Goal: Task Accomplishment & Management: Manage account settings

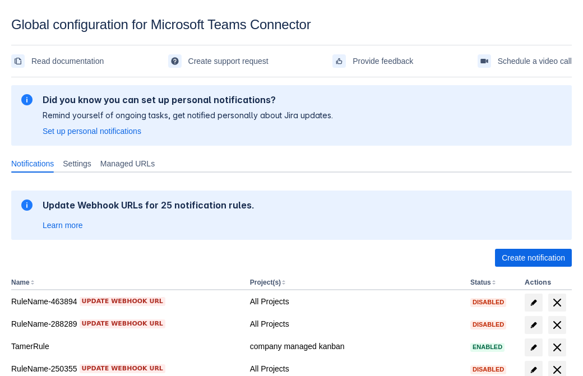
click at [533, 258] on span "Create notification" at bounding box center [533, 258] width 63 height 18
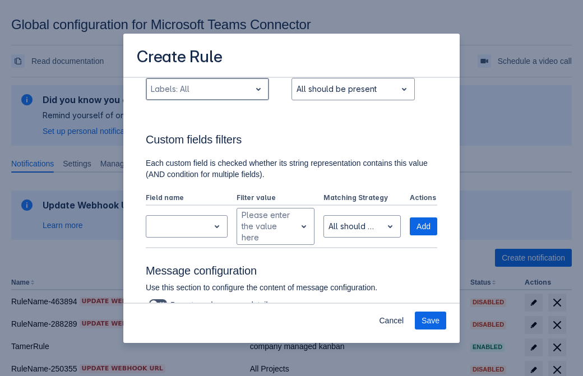
click at [207, 96] on div "Scrollable content" at bounding box center [198, 88] width 95 height 13
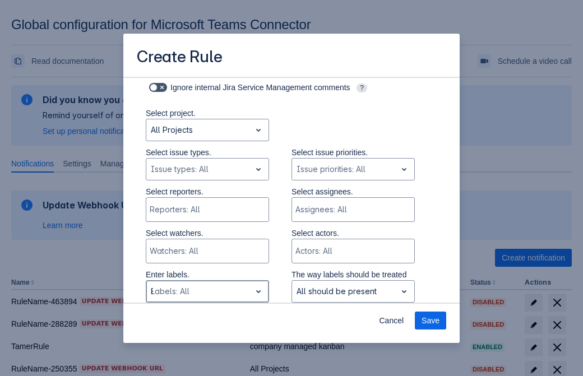
type input "8145_label"
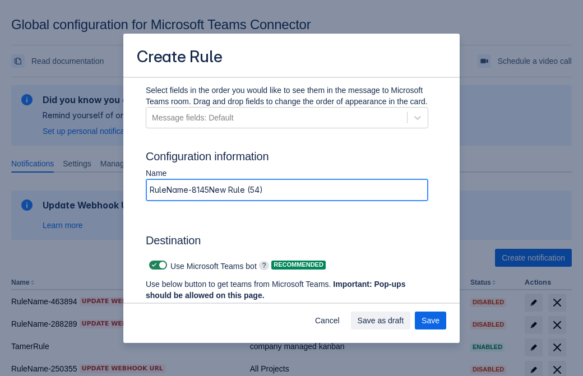
type input "RuleName-8145New Rule (54)"
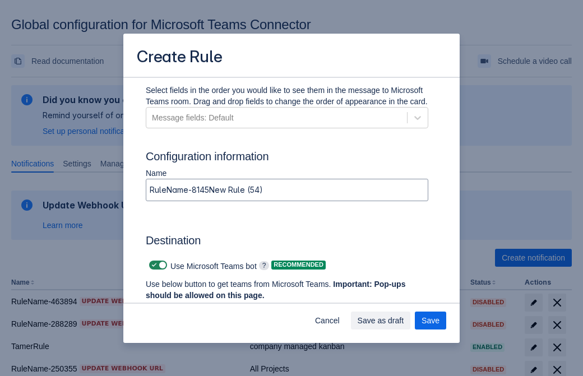
click at [152, 265] on span "Scrollable content" at bounding box center [154, 265] width 9 height 9
click at [152, 265] on input "Scrollable content" at bounding box center [152, 265] width 7 height 7
checkbox input "false"
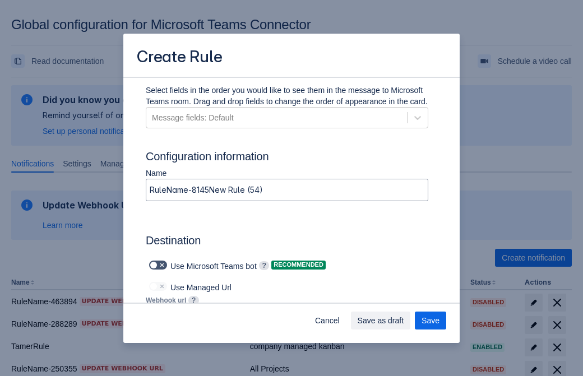
type input "https://prod-172.westeurope.logic.azure.com:443/workflows/ae977bb6ae334c9d95dfe…"
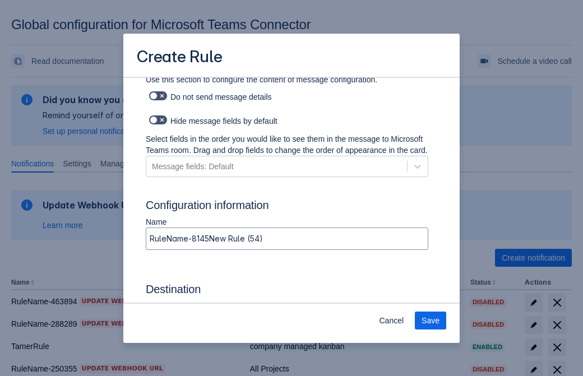
click at [431, 321] on span "Save" at bounding box center [431, 321] width 18 height 18
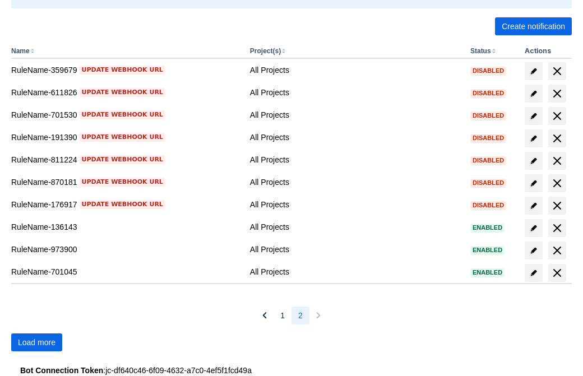
click at [36, 343] on span "Load more" at bounding box center [37, 343] width 38 height 18
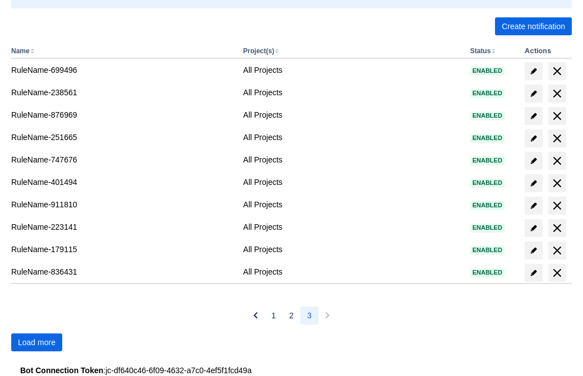
click at [36, 343] on span "Load more" at bounding box center [37, 343] width 38 height 18
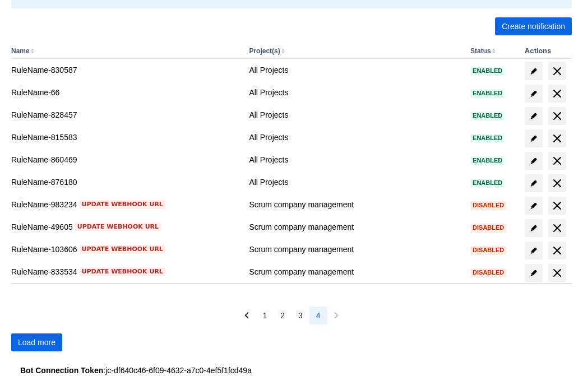
click at [36, 343] on span "Load more" at bounding box center [37, 343] width 38 height 18
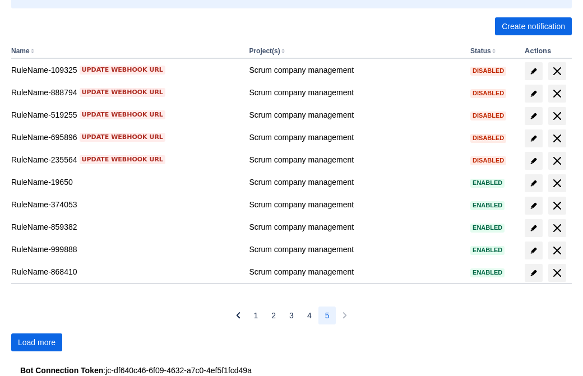
click at [36, 343] on span "Load more" at bounding box center [37, 343] width 38 height 18
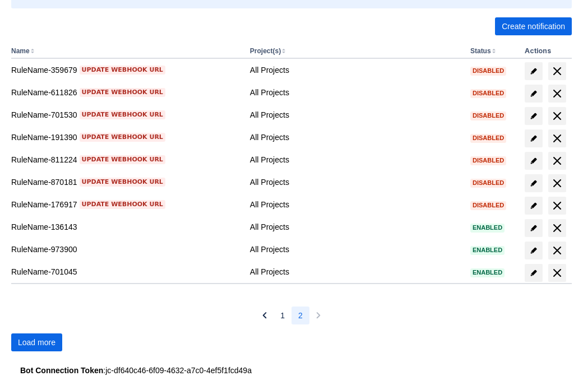
click at [36, 343] on span "Load more" at bounding box center [37, 343] width 38 height 18
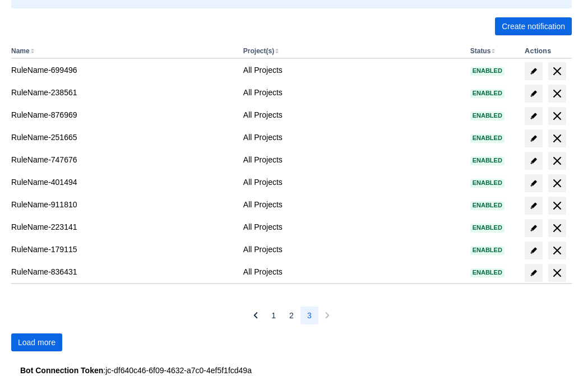
click at [36, 343] on span "Load more" at bounding box center [37, 343] width 38 height 18
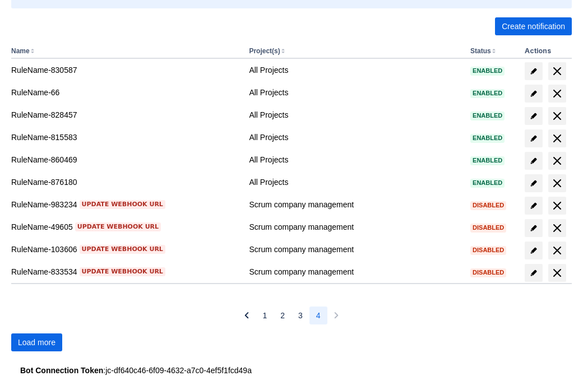
click at [36, 343] on span "Load more" at bounding box center [37, 343] width 38 height 18
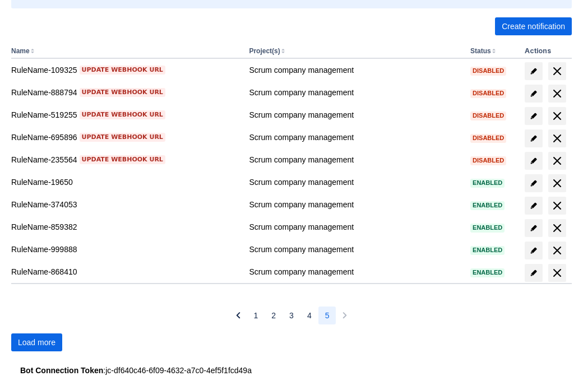
click at [36, 343] on span "Load more" at bounding box center [37, 343] width 38 height 18
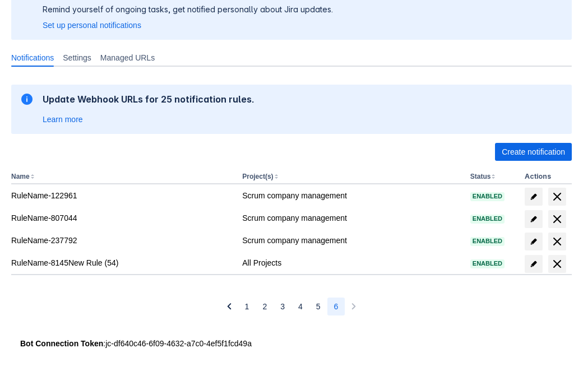
click at [557, 264] on span "delete" at bounding box center [557, 263] width 13 height 13
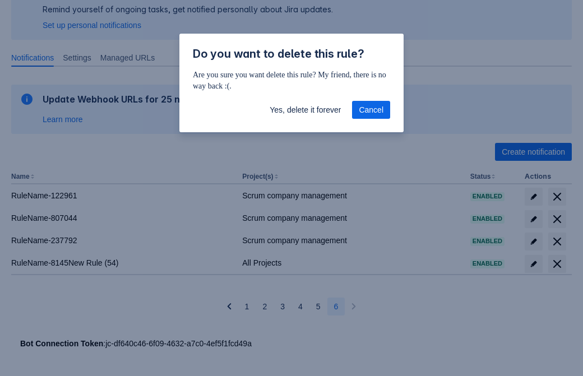
click at [305, 110] on span "Yes, delete it forever" at bounding box center [305, 110] width 71 height 18
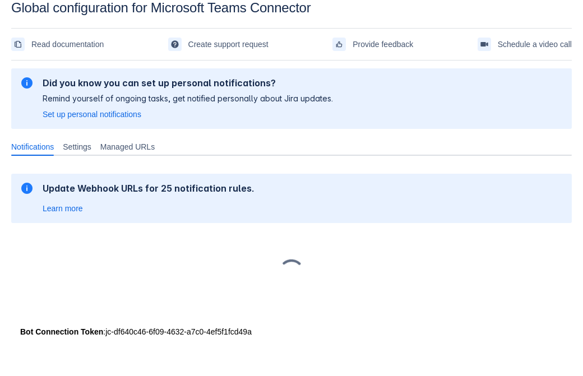
scroll to position [17, 0]
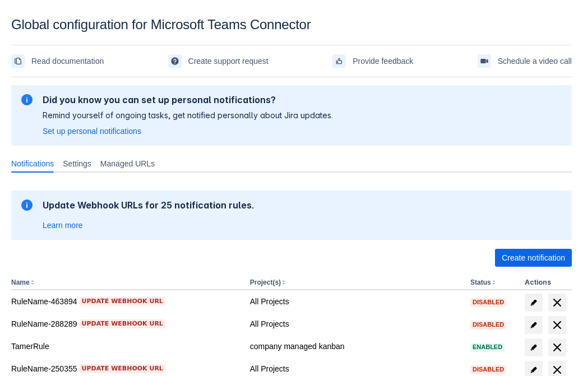
click at [533, 258] on span "Create notification" at bounding box center [533, 258] width 63 height 18
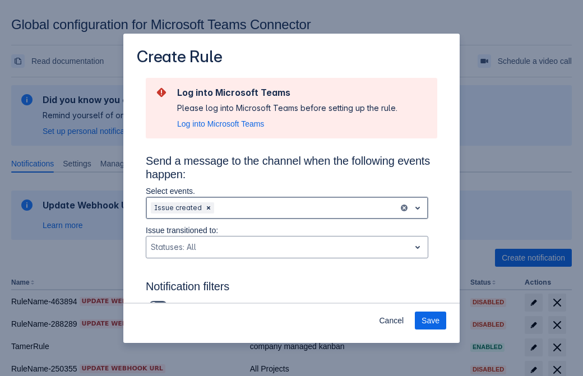
click at [287, 208] on div "Scrollable content" at bounding box center [305, 207] width 178 height 13
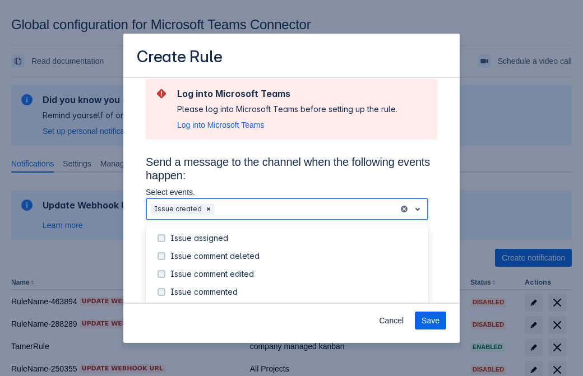
click at [296, 304] on div "Issue created" at bounding box center [295, 309] width 251 height 11
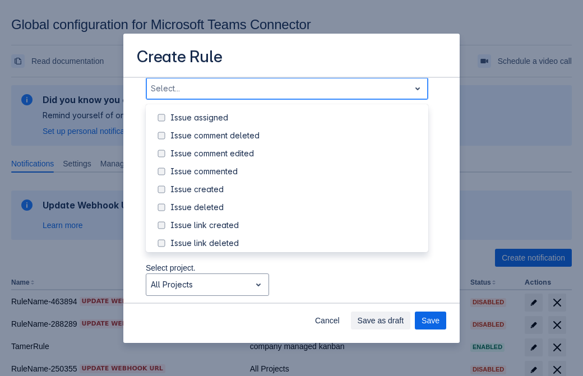
click at [296, 292] on div "Issue updated" at bounding box center [295, 297] width 251 height 11
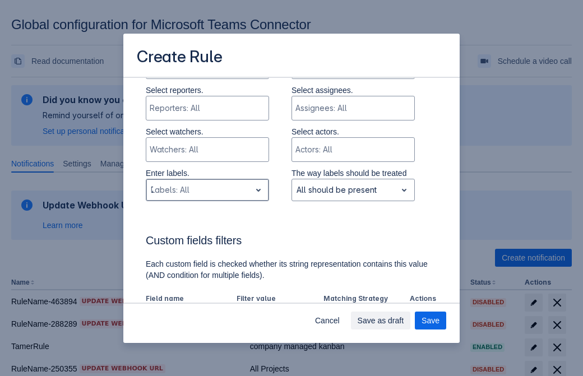
type input "755439_label"
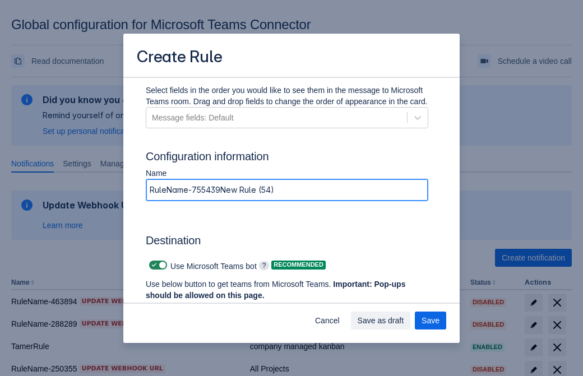
type input "RuleName-755439New Rule (54)"
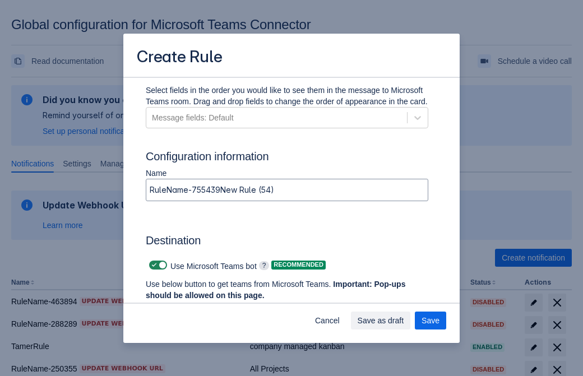
click at [152, 265] on span "Scrollable content" at bounding box center [154, 265] width 9 height 9
click at [152, 265] on input "Scrollable content" at bounding box center [152, 265] width 7 height 7
checkbox input "false"
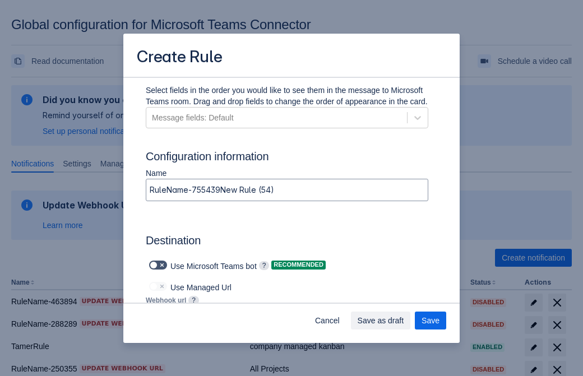
type input "https://prod-112.westeurope.logic.azure.com:443/workflows/bae959254738451b85002…"
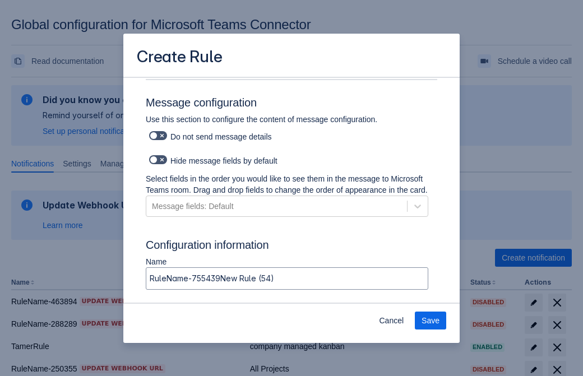
click at [431, 321] on span "Save" at bounding box center [431, 321] width 18 height 18
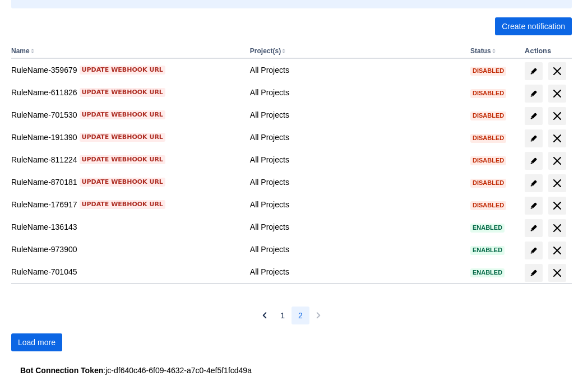
click at [36, 343] on span "Load more" at bounding box center [37, 343] width 38 height 18
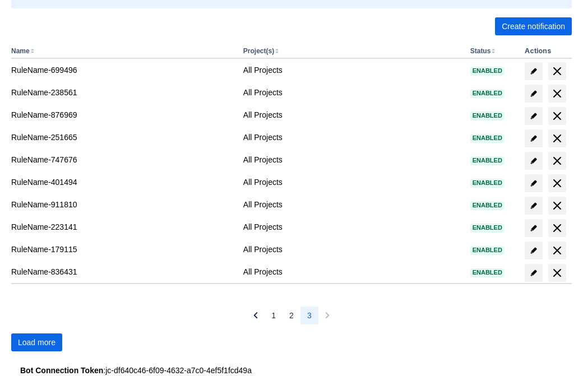
click at [36, 343] on span "Load more" at bounding box center [37, 343] width 38 height 18
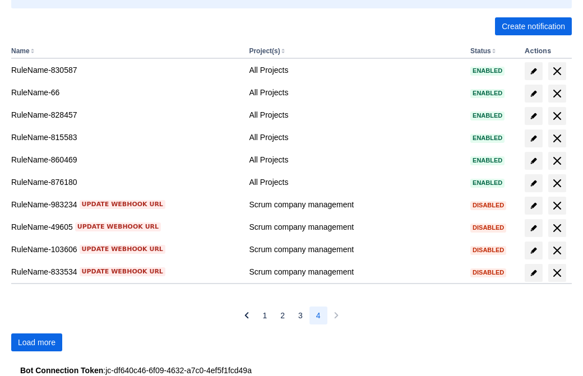
click at [36, 343] on span "Load more" at bounding box center [37, 343] width 38 height 18
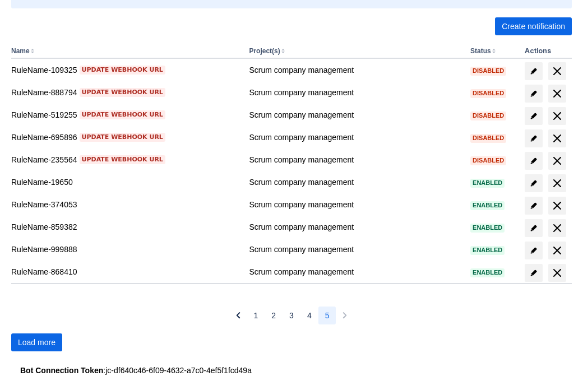
click at [36, 343] on span "Load more" at bounding box center [37, 343] width 38 height 18
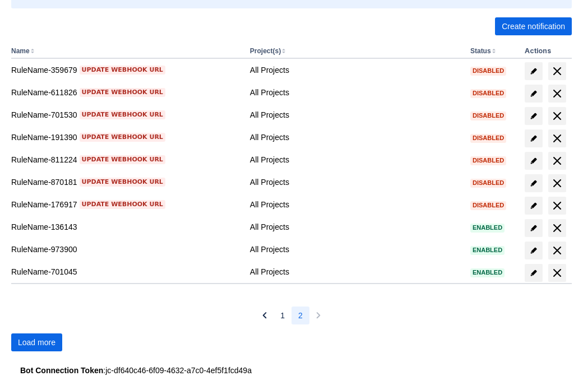
click at [36, 343] on span "Load more" at bounding box center [37, 343] width 38 height 18
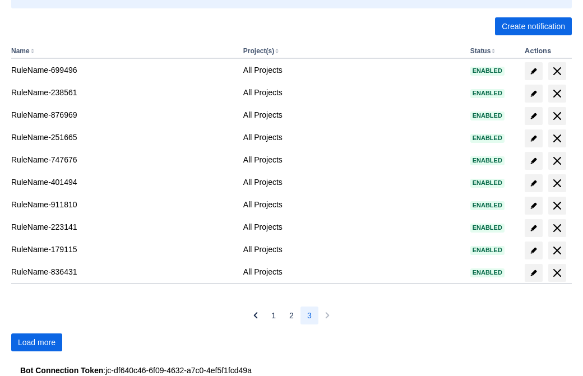
click at [36, 343] on span "Load more" at bounding box center [37, 343] width 38 height 18
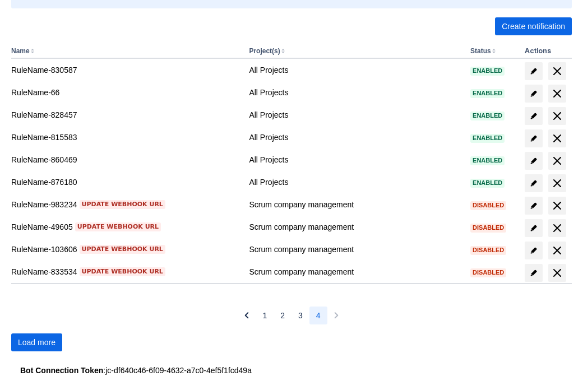
click at [36, 343] on span "Load more" at bounding box center [37, 343] width 38 height 18
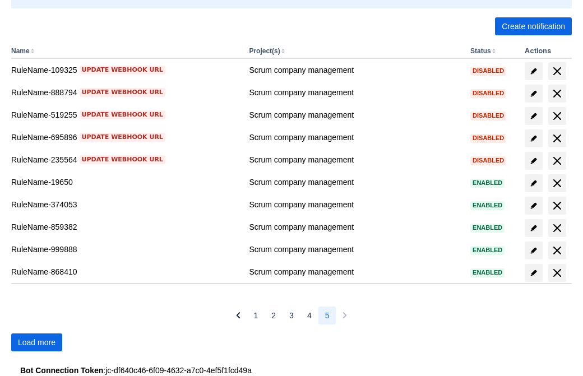
click at [36, 343] on span "Load more" at bounding box center [37, 343] width 38 height 18
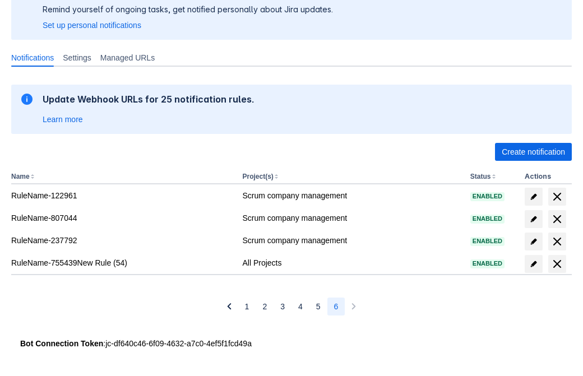
scroll to position [106, 0]
click at [557, 264] on span "delete" at bounding box center [557, 263] width 13 height 13
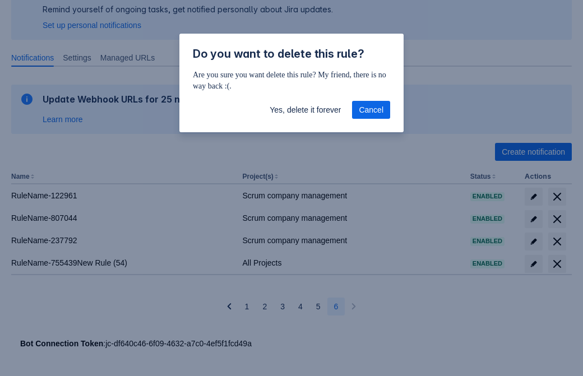
click at [305, 110] on span "Yes, delete it forever" at bounding box center [305, 110] width 71 height 18
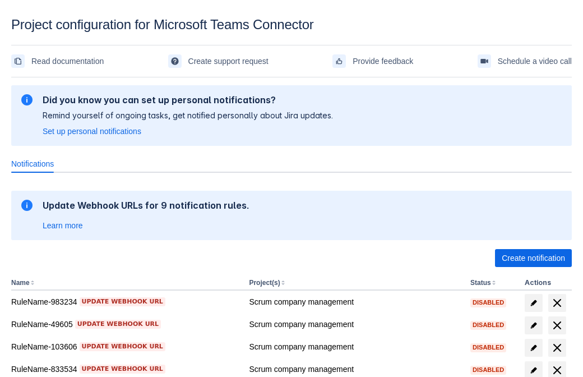
click at [533, 258] on span "Create notification" at bounding box center [533, 258] width 63 height 18
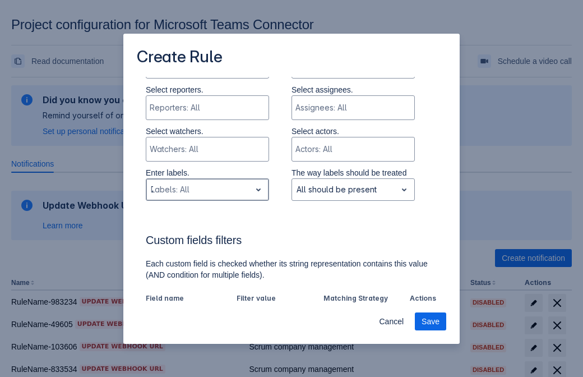
type input "754712_label"
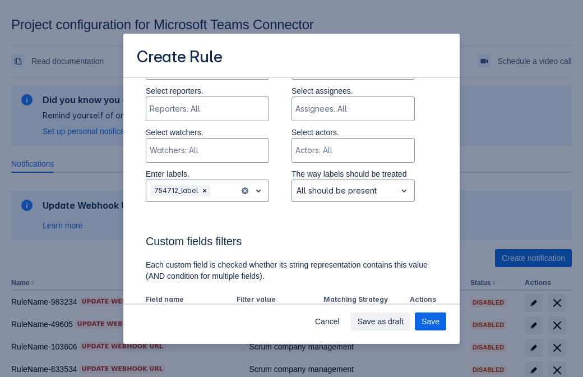
scroll to position [695, 0]
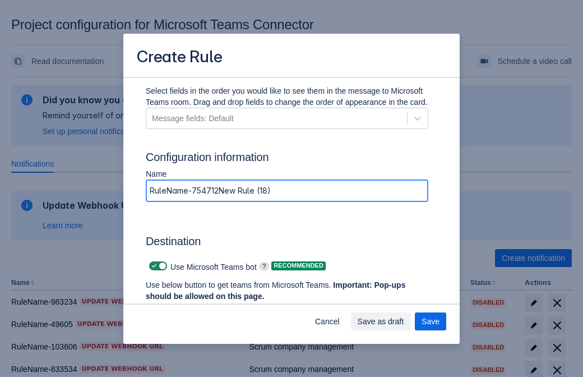
type input "RuleName-754712New Rule (18)"
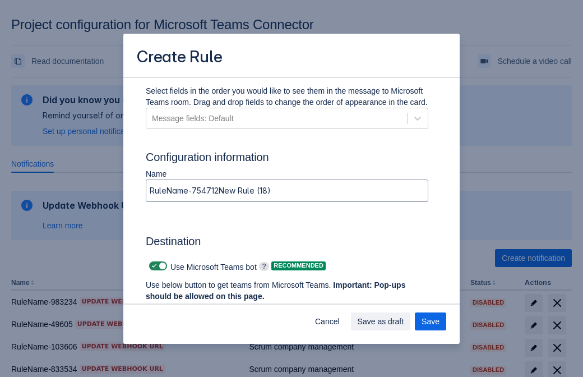
click at [152, 266] on span at bounding box center [154, 265] width 9 height 9
click at [152, 266] on input "checkbox" at bounding box center [152, 265] width 7 height 7
checkbox input "false"
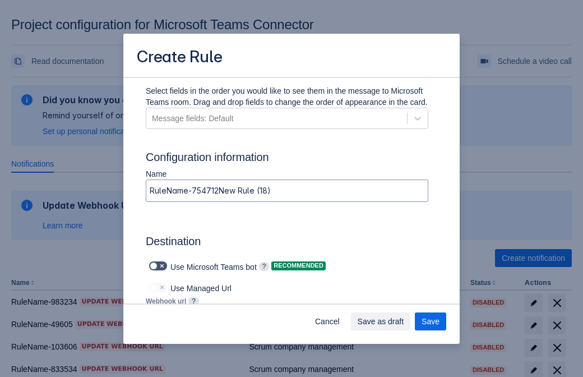
type input "https://prod-103.westeurope.logic.azure.com:443/workflows/562279af401f414e8dae6…"
click at [404, 321] on span "Save as draft" at bounding box center [381, 321] width 47 height 18
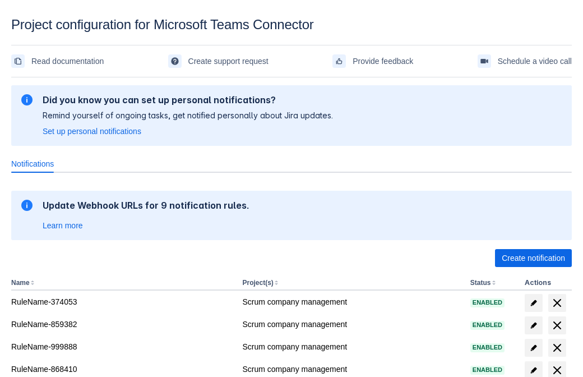
scroll to position [184, 0]
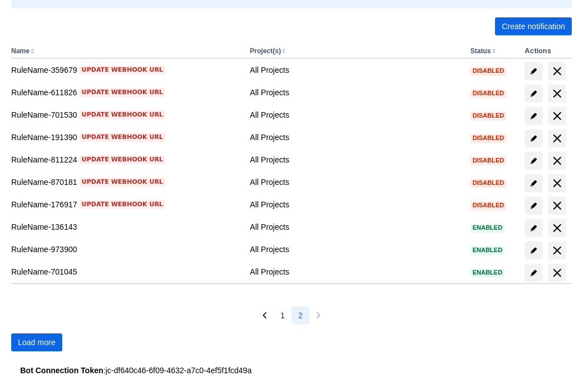
click at [36, 343] on span "Load more" at bounding box center [37, 343] width 38 height 18
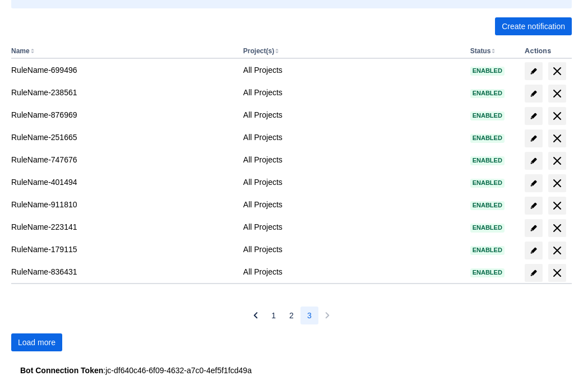
click at [36, 343] on span "Load more" at bounding box center [37, 343] width 38 height 18
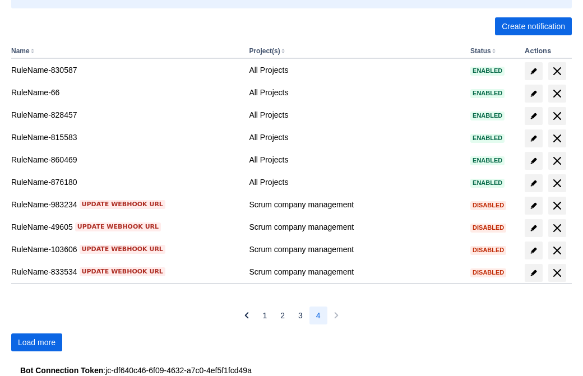
click at [36, 343] on span "Load more" at bounding box center [37, 343] width 38 height 18
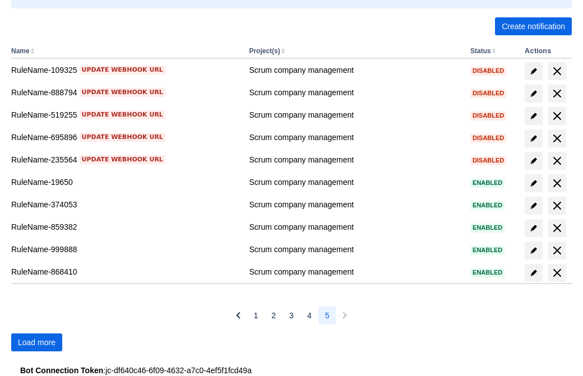
click at [36, 343] on span "Load more" at bounding box center [37, 343] width 38 height 18
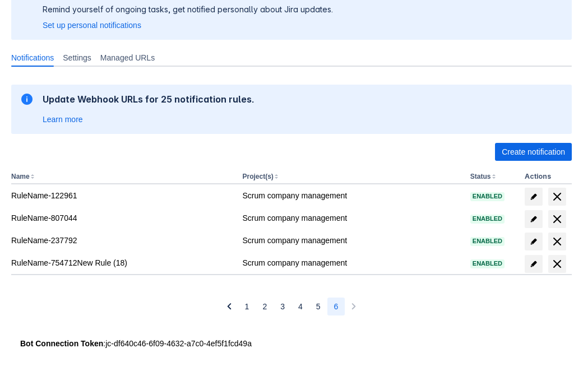
click at [557, 264] on span "delete" at bounding box center [557, 263] width 13 height 13
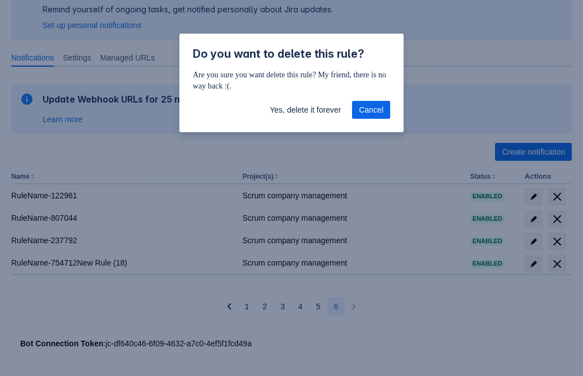
click at [305, 110] on span "Yes, delete it forever" at bounding box center [305, 110] width 71 height 18
